Goal: Use online tool/utility: Use online tool/utility

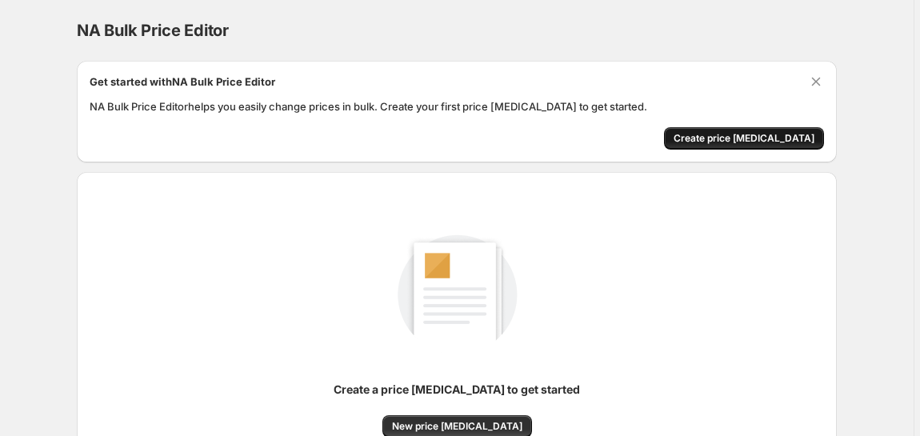
click at [734, 136] on span "Create price change job" at bounding box center [744, 138] width 141 height 13
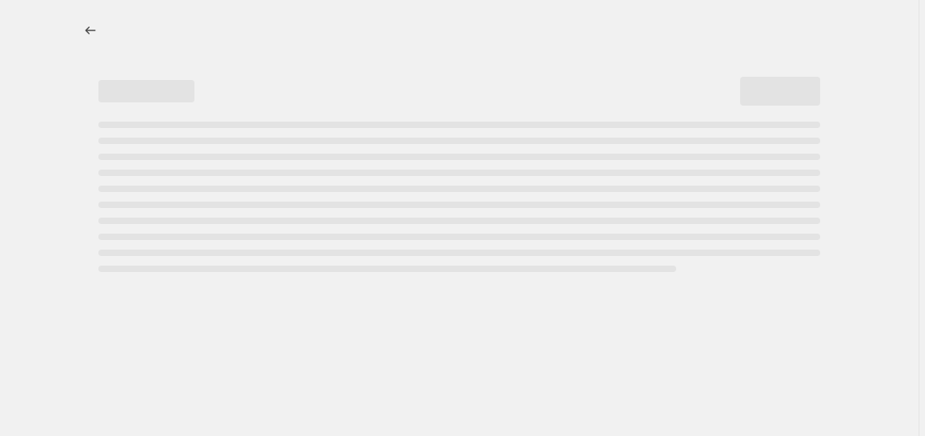
select select "percentage"
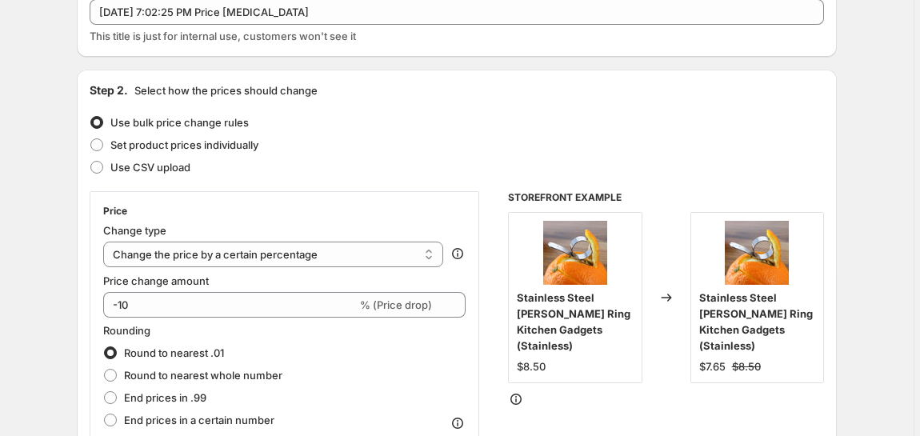
scroll to position [145, 0]
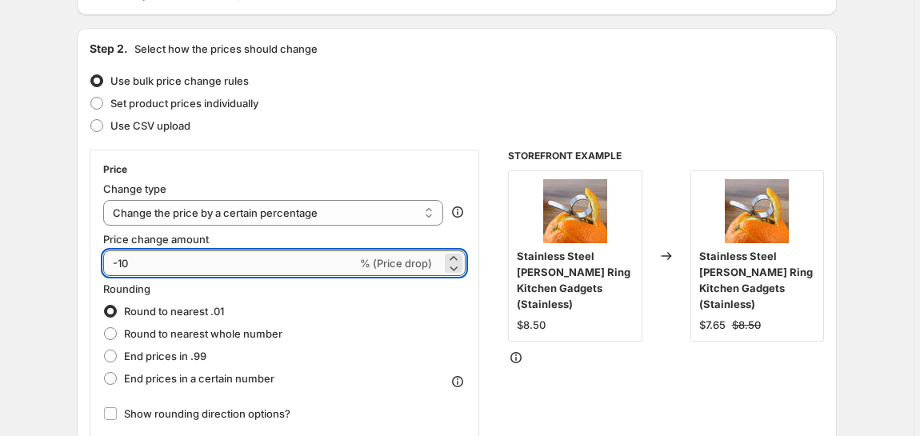
click at [219, 262] on input "-10" at bounding box center [230, 263] width 254 height 26
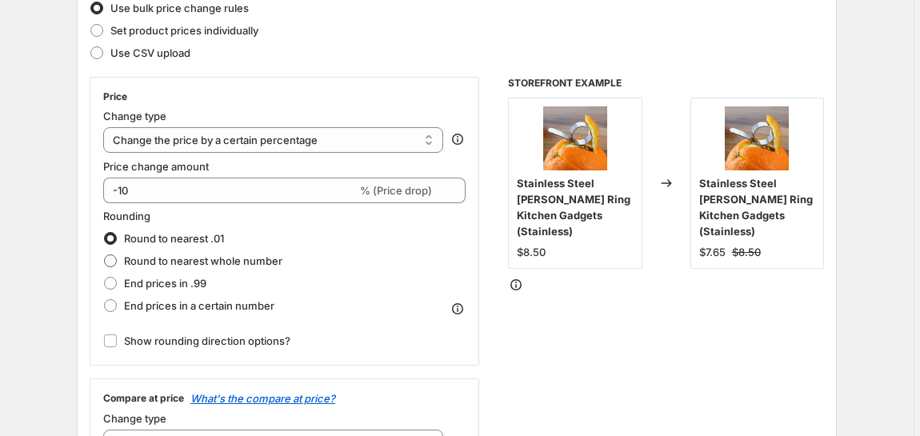
click at [114, 261] on span at bounding box center [110, 260] width 13 height 13
click at [105, 255] on input "Round to nearest whole number" at bounding box center [104, 254] width 1 height 1
radio input "true"
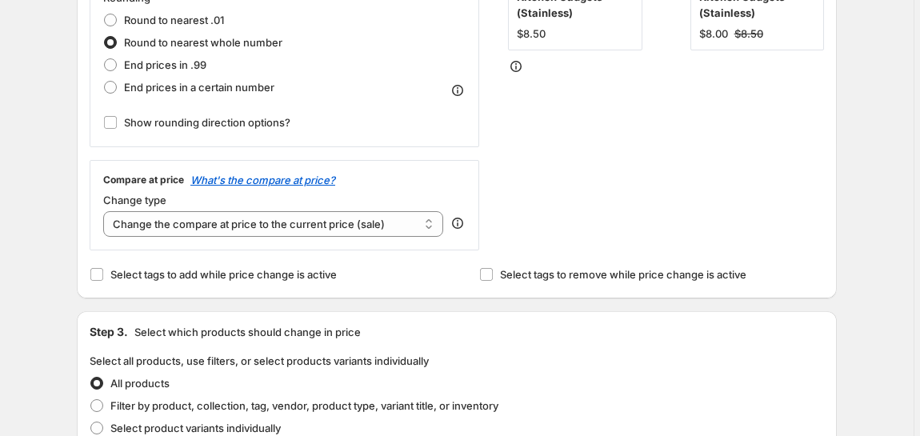
scroll to position [363, 0]
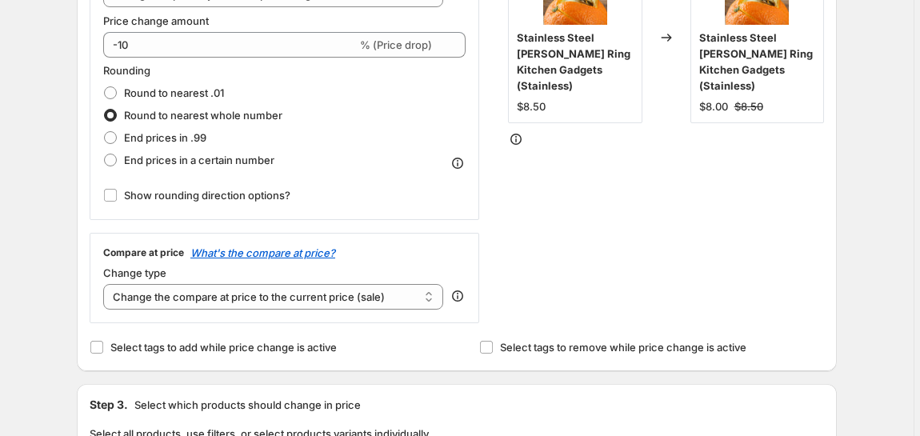
click at [462, 292] on icon at bounding box center [458, 296] width 16 height 16
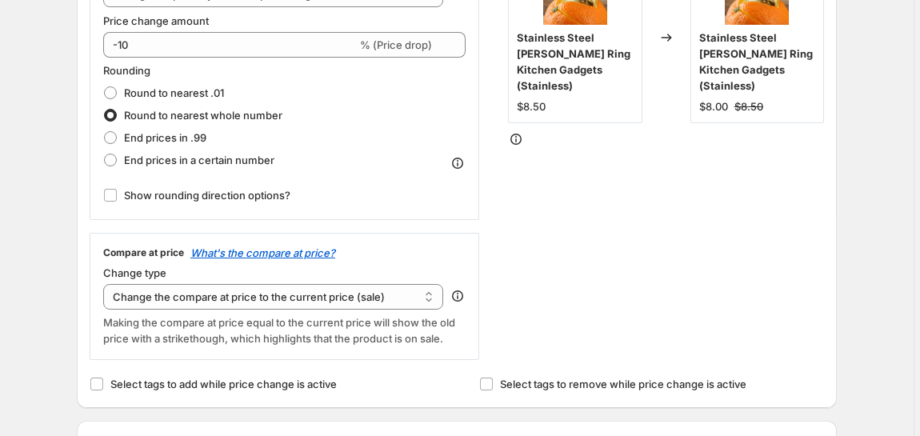
click at [596, 270] on div "STOREFRONT EXAMPLE Stainless Steel Peeler Ring Kitchen Gadgets (Stainless) $8.5…" at bounding box center [666, 145] width 316 height 429
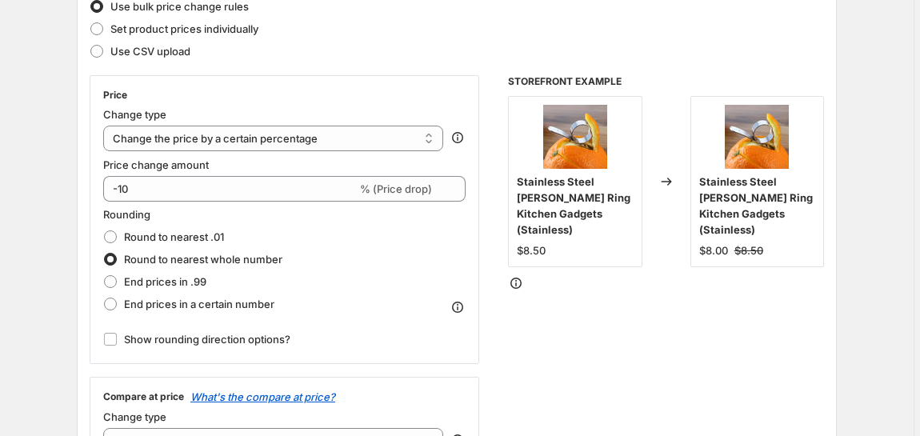
scroll to position [218, 0]
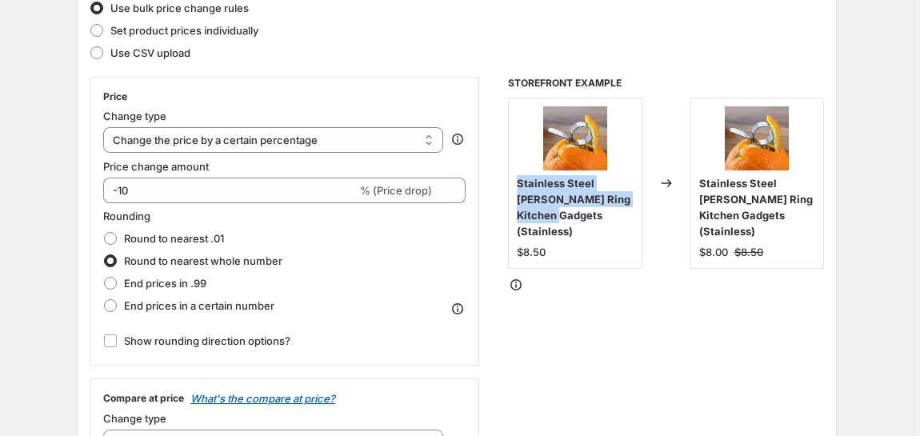
drag, startPoint x: 519, startPoint y: 185, endPoint x: 627, endPoint y: 202, distance: 109.3
click at [627, 202] on span "Stainless Steel Peeler Ring Kitchen Gadgets (Stainless)" at bounding box center [574, 207] width 114 height 61
copy span "Stainless Steel Peeler Ring Kitchen Gadgets"
click at [570, 278] on div "STOREFRONT EXAMPLE Stainless Steel Peeler Ring Kitchen Gadgets (Stainless) $8.5…" at bounding box center [666, 291] width 316 height 429
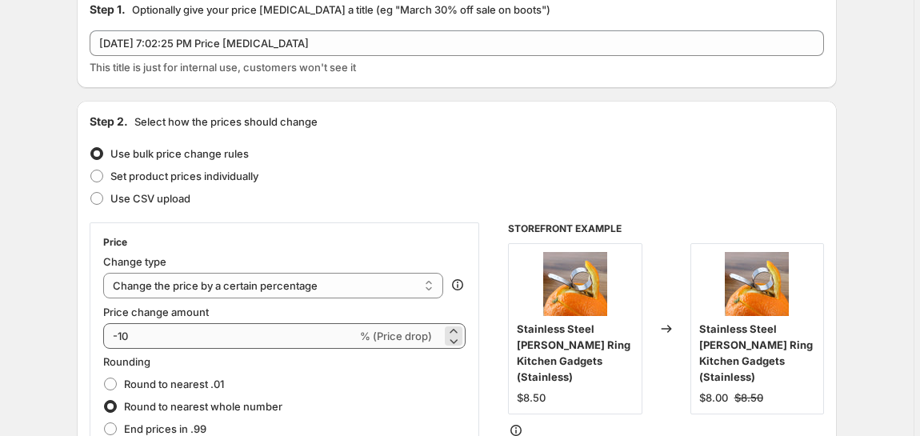
scroll to position [0, 0]
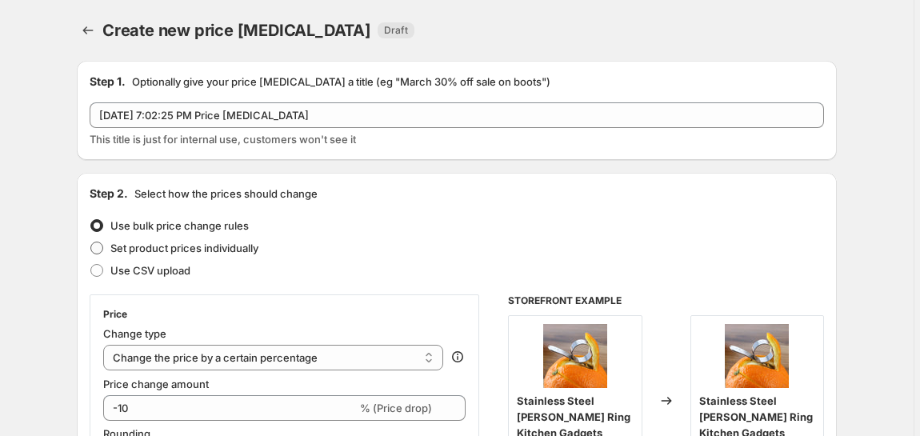
click at [103, 245] on span at bounding box center [96, 248] width 13 height 13
click at [91, 242] on input "Set product prices individually" at bounding box center [90, 242] width 1 height 1
radio input "true"
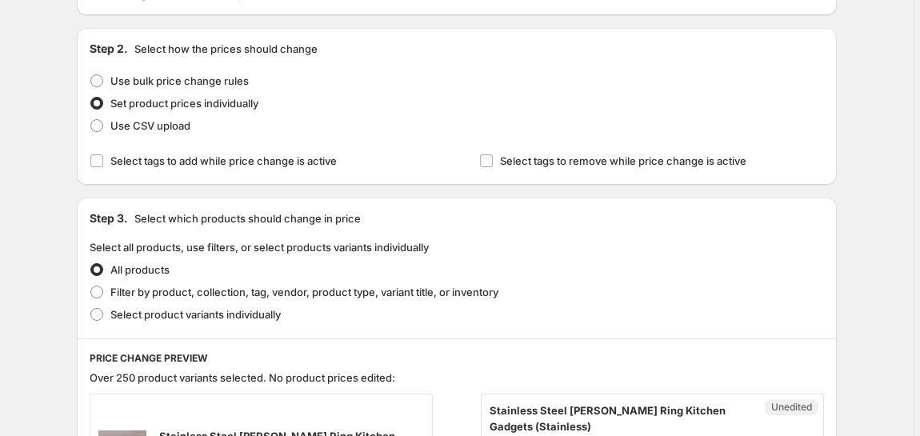
scroll to position [72, 0]
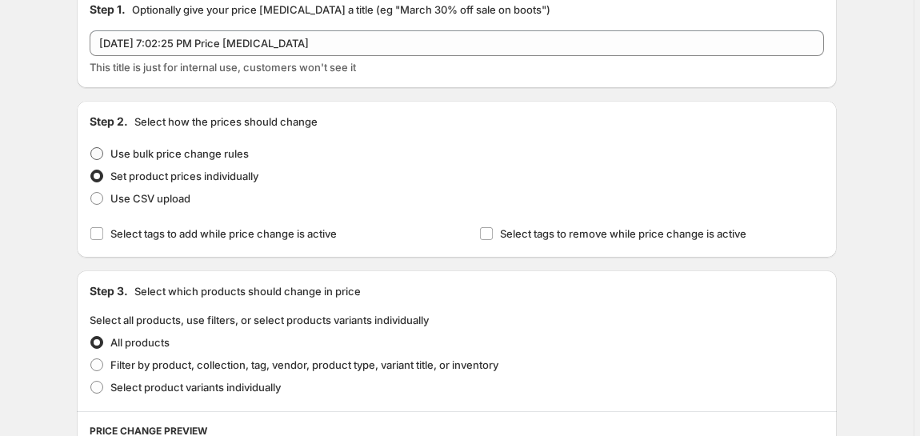
click at [103, 152] on span at bounding box center [96, 153] width 13 height 13
click at [91, 148] on input "Use bulk price change rules" at bounding box center [90, 147] width 1 height 1
radio input "true"
select select "percentage"
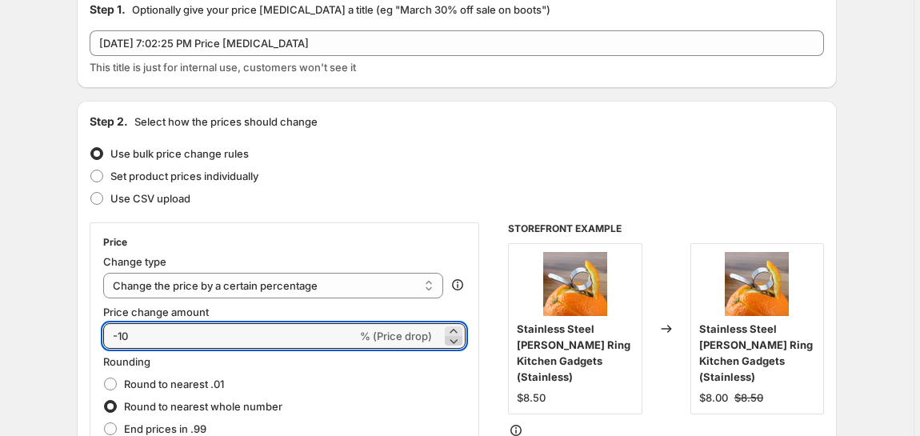
click at [454, 333] on icon at bounding box center [454, 341] width 16 height 16
drag, startPoint x: 181, startPoint y: 340, endPoint x: 85, endPoint y: 331, distance: 96.4
click at [85, 331] on div "Step 2. Select how the prices should change Use bulk price change rules Set pro…" at bounding box center [457, 382] width 760 height 562
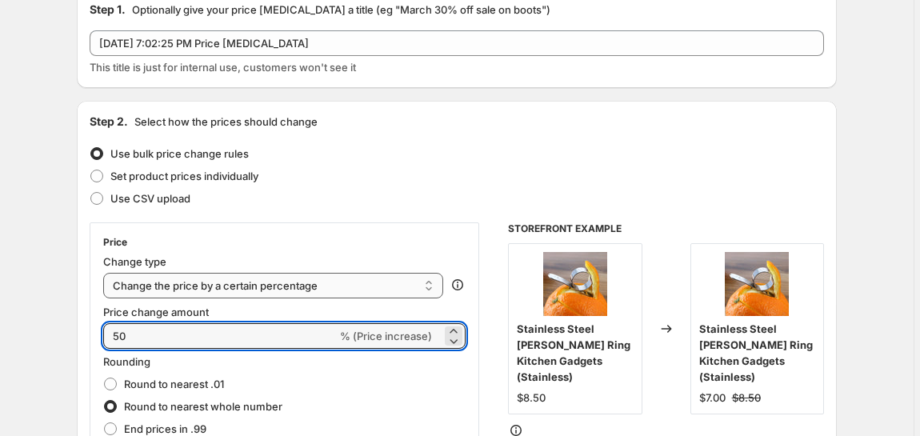
type input "50"
click at [384, 286] on select "Change the price to a certain amount Change the price by a certain amount Chang…" at bounding box center [273, 286] width 340 height 26
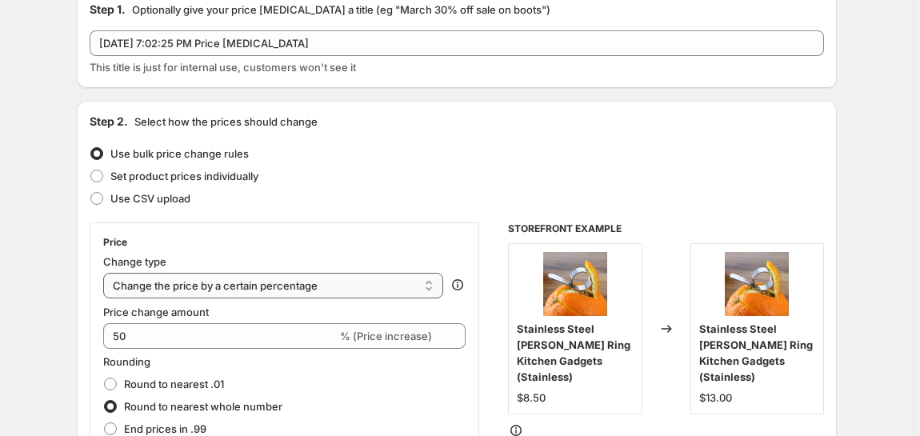
click at [106, 273] on select "Change the price to a certain amount Change the price by a certain amount Chang…" at bounding box center [273, 286] width 340 height 26
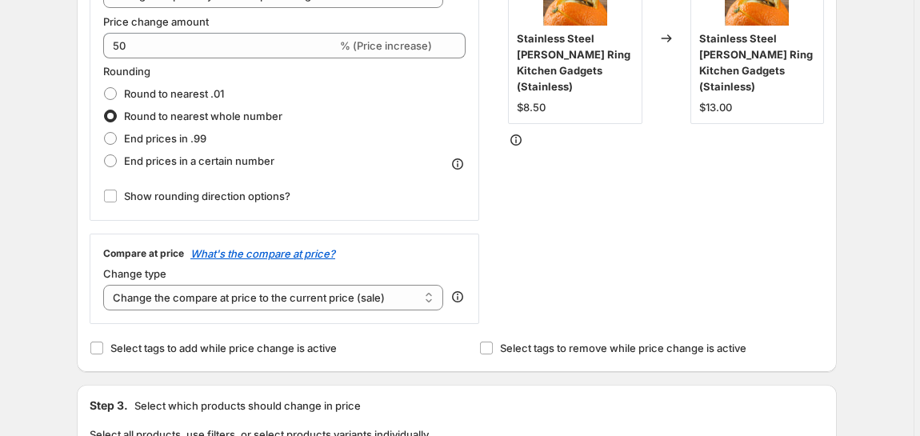
scroll to position [363, 0]
click at [410, 290] on select "Change the compare at price to the current price (sale) Change the compare at p…" at bounding box center [273, 297] width 340 height 26
click at [625, 291] on div "STOREFRONT EXAMPLE Stainless Steel Peeler Ring Kitchen Gadgets (Stainless) $8.5…" at bounding box center [666, 127] width 316 height 392
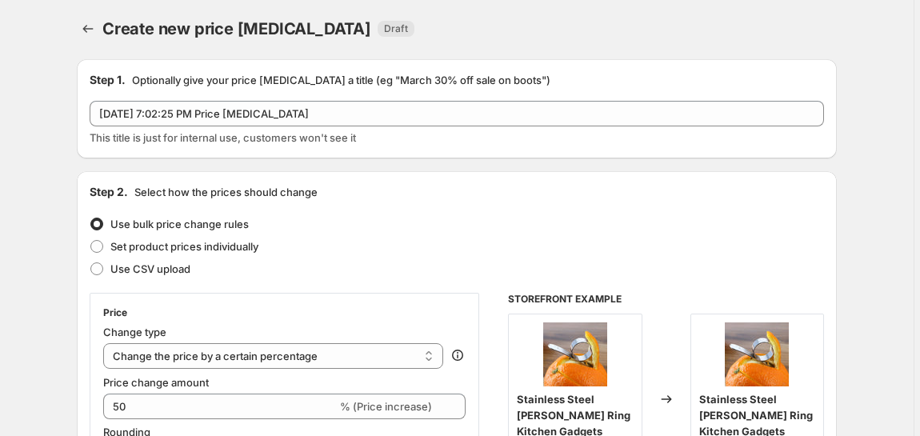
scroll to position [0, 0]
